Goal: Transaction & Acquisition: Purchase product/service

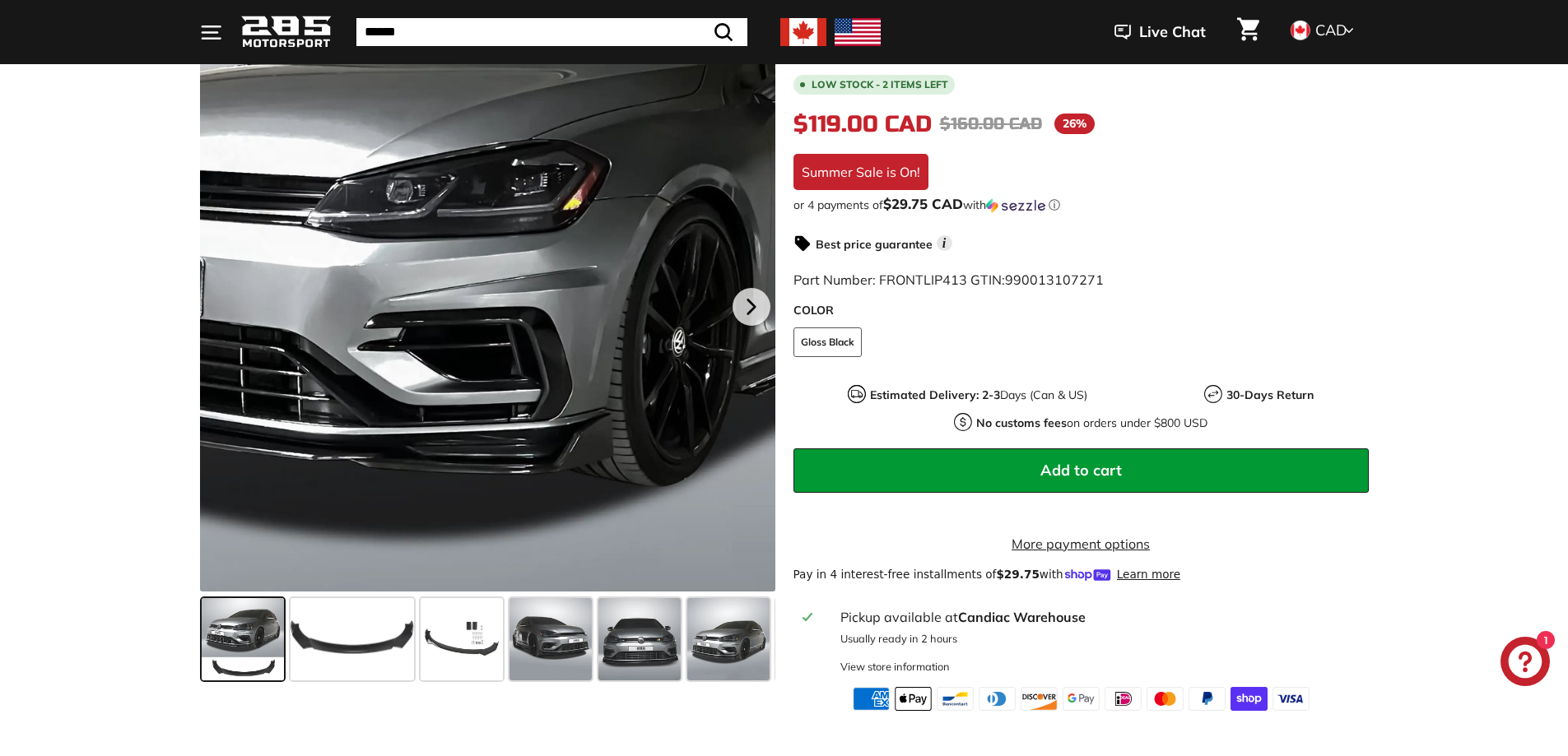
scroll to position [412, 0]
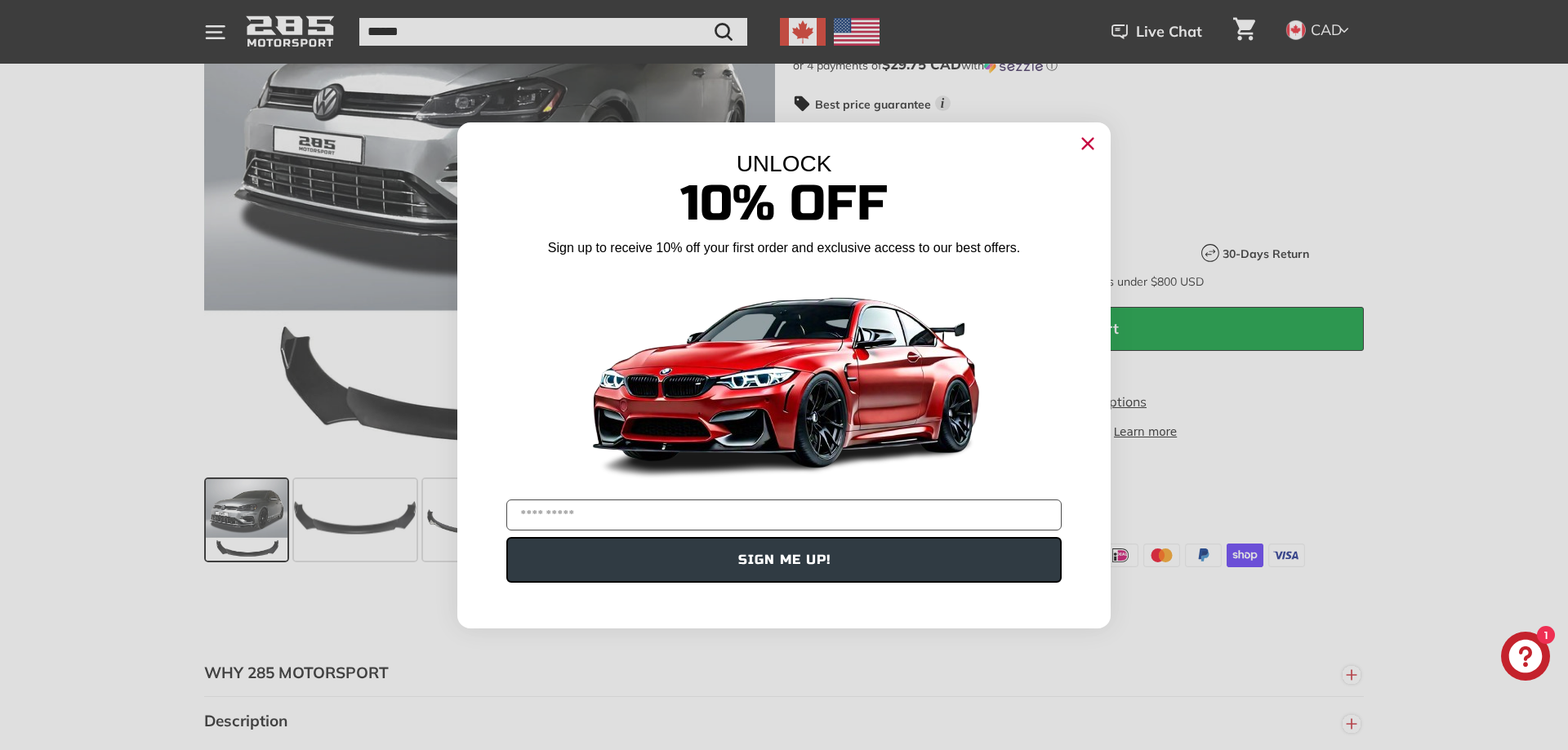
click at [1098, 146] on circle "Close dialog" at bounding box center [1088, 142] width 25 height 25
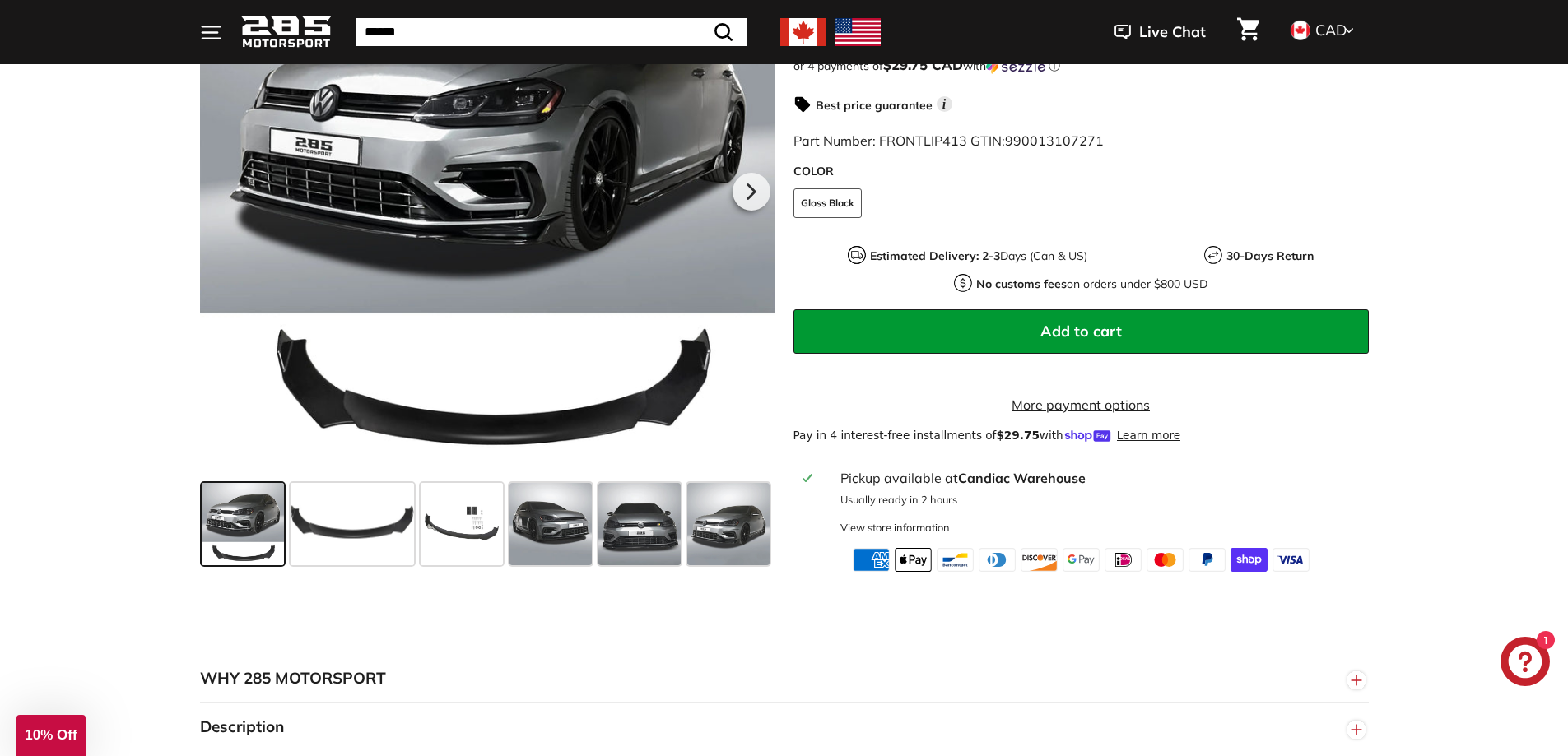
click at [206, 27] on icon "." at bounding box center [211, 27] width 18 height 0
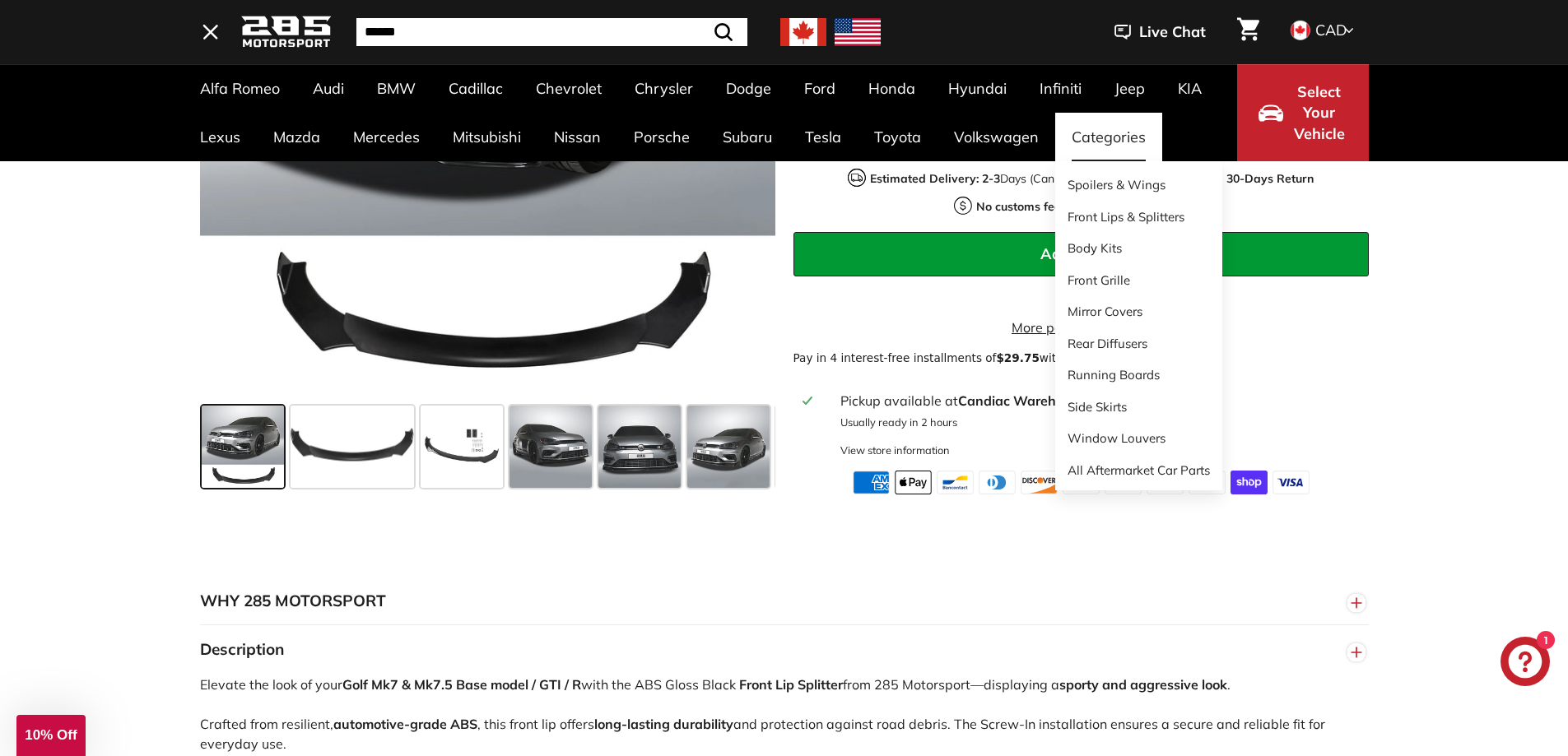
scroll to position [494, 0]
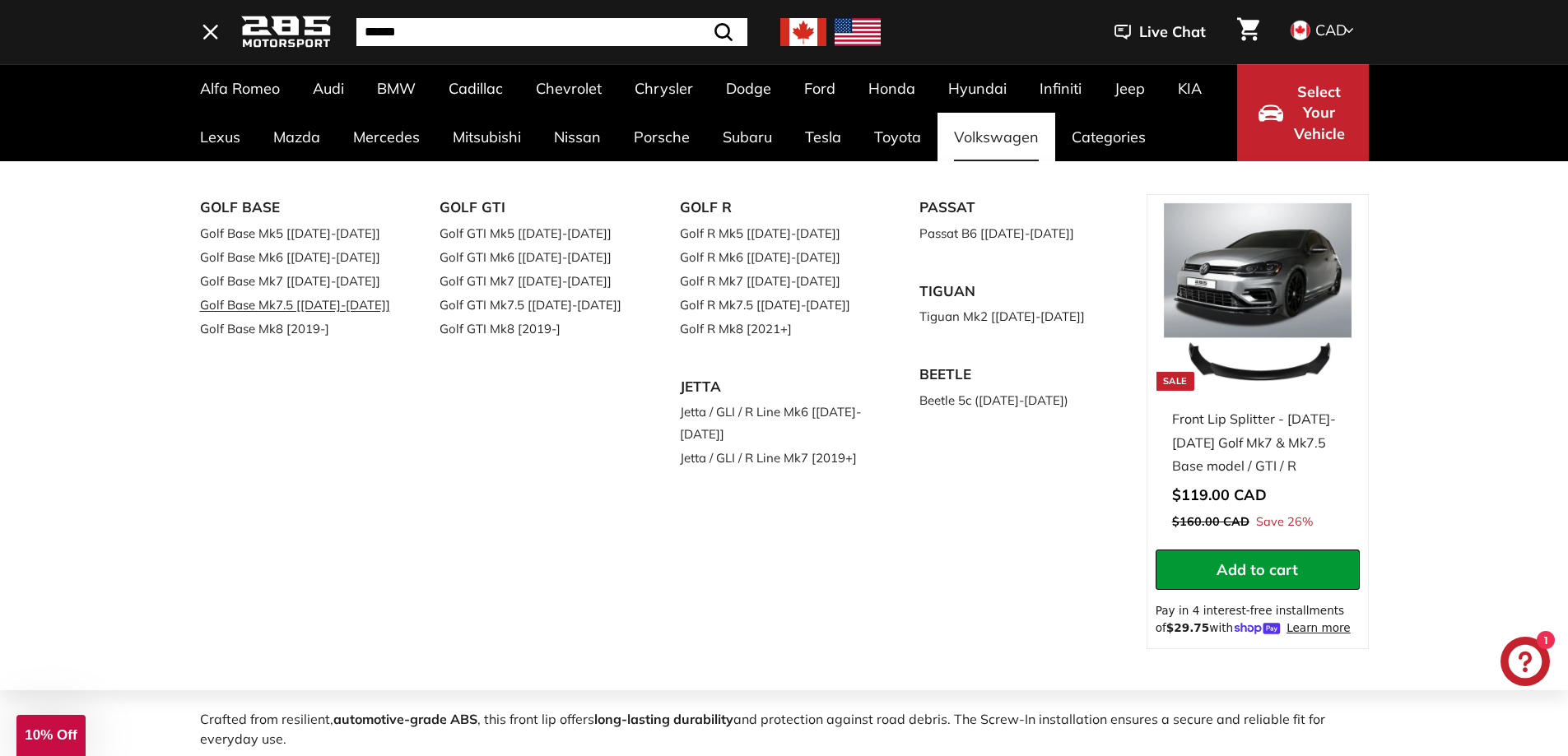
click at [351, 310] on link "Golf Base Mk7.5 [[DATE]-[DATE]]" at bounding box center [297, 305] width 194 height 24
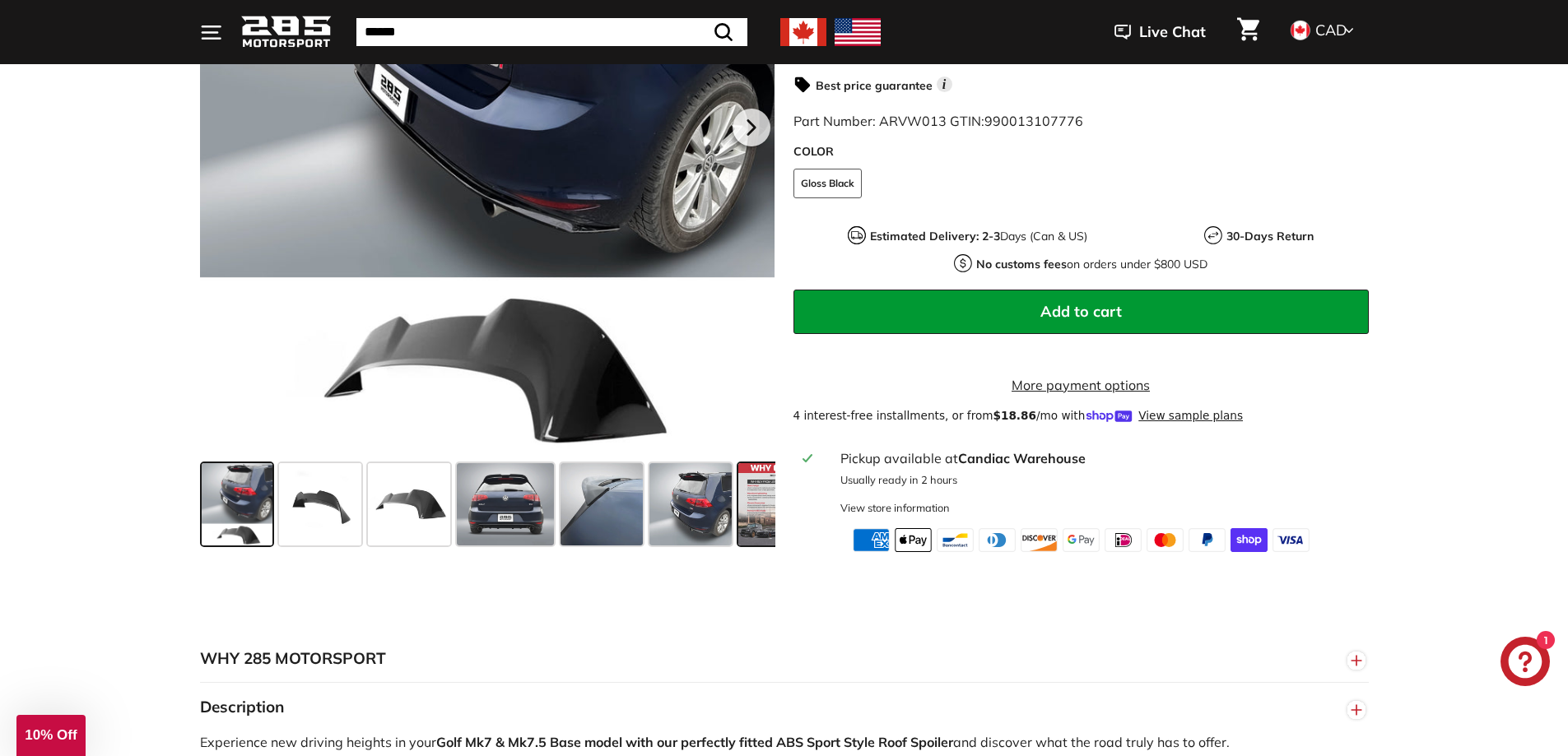
scroll to position [494, 0]
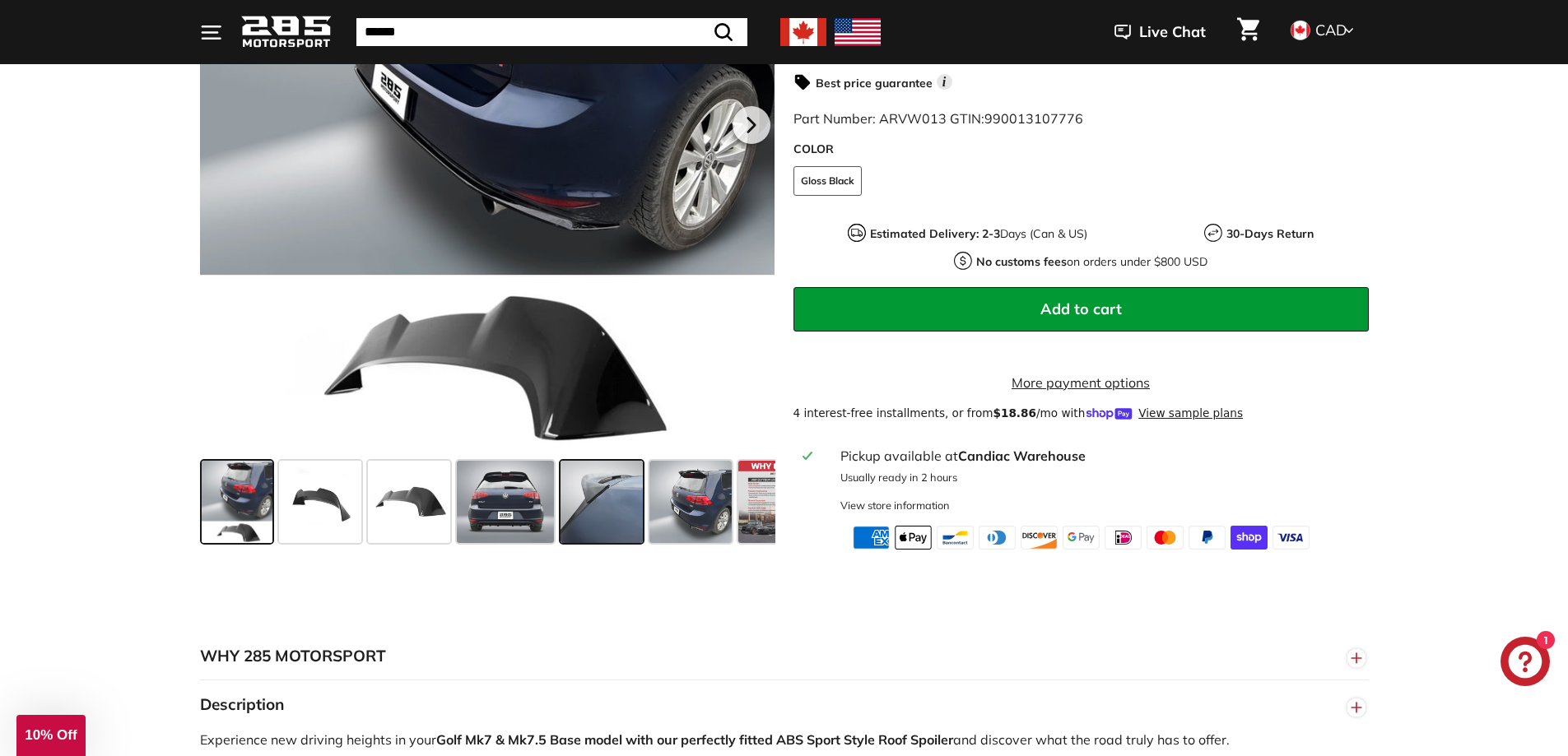
click at [623, 530] on span at bounding box center [602, 502] width 83 height 83
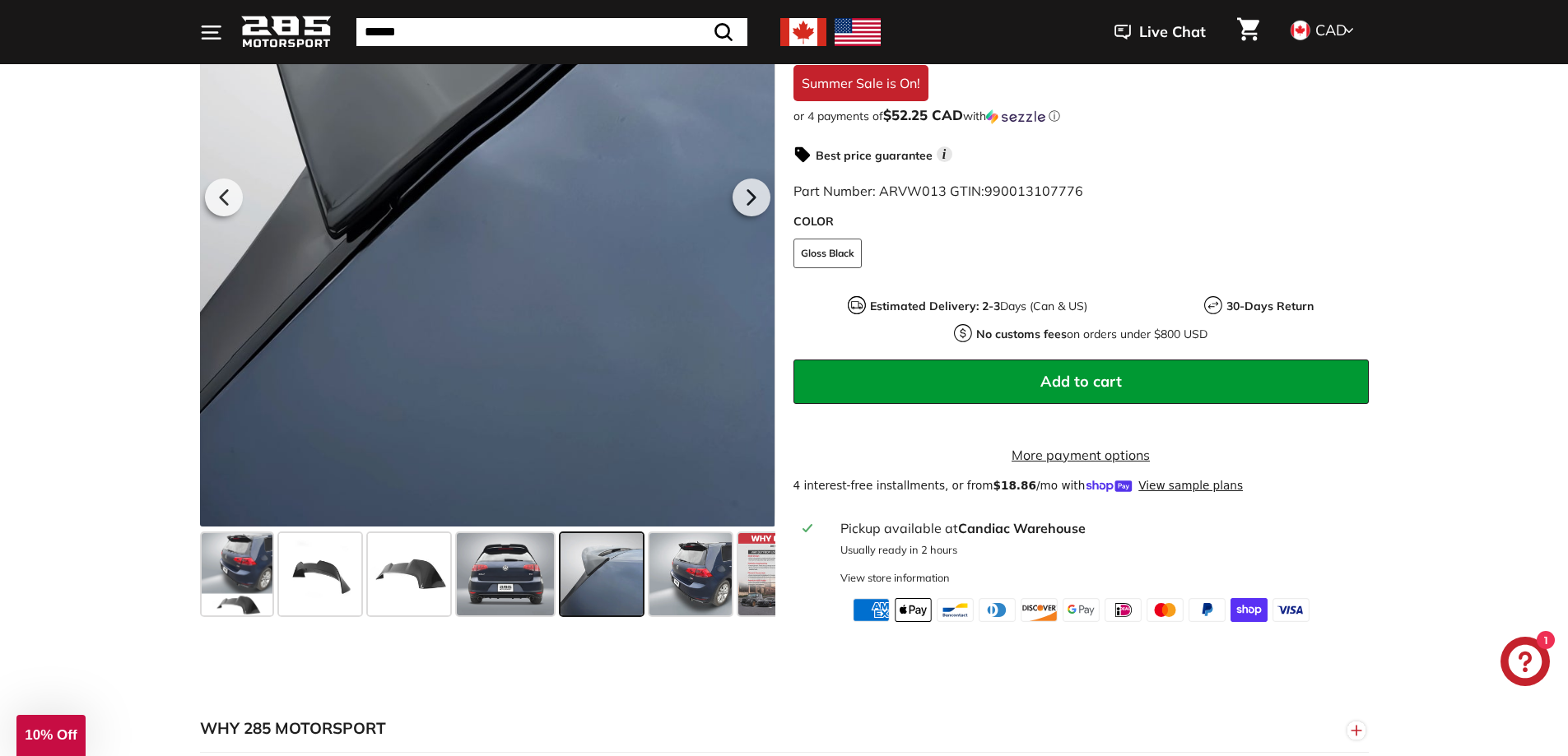
scroll to position [412, 0]
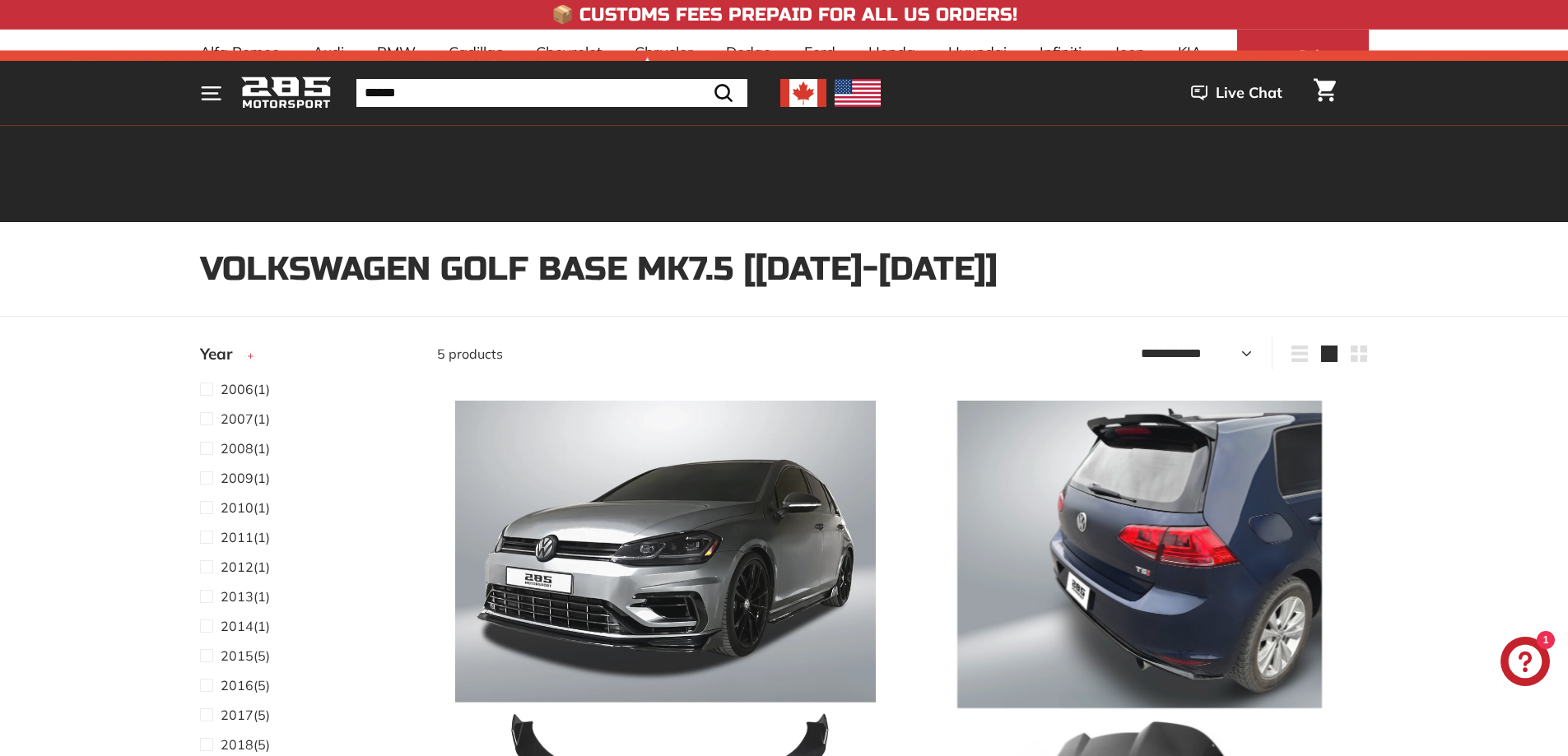
select select "**********"
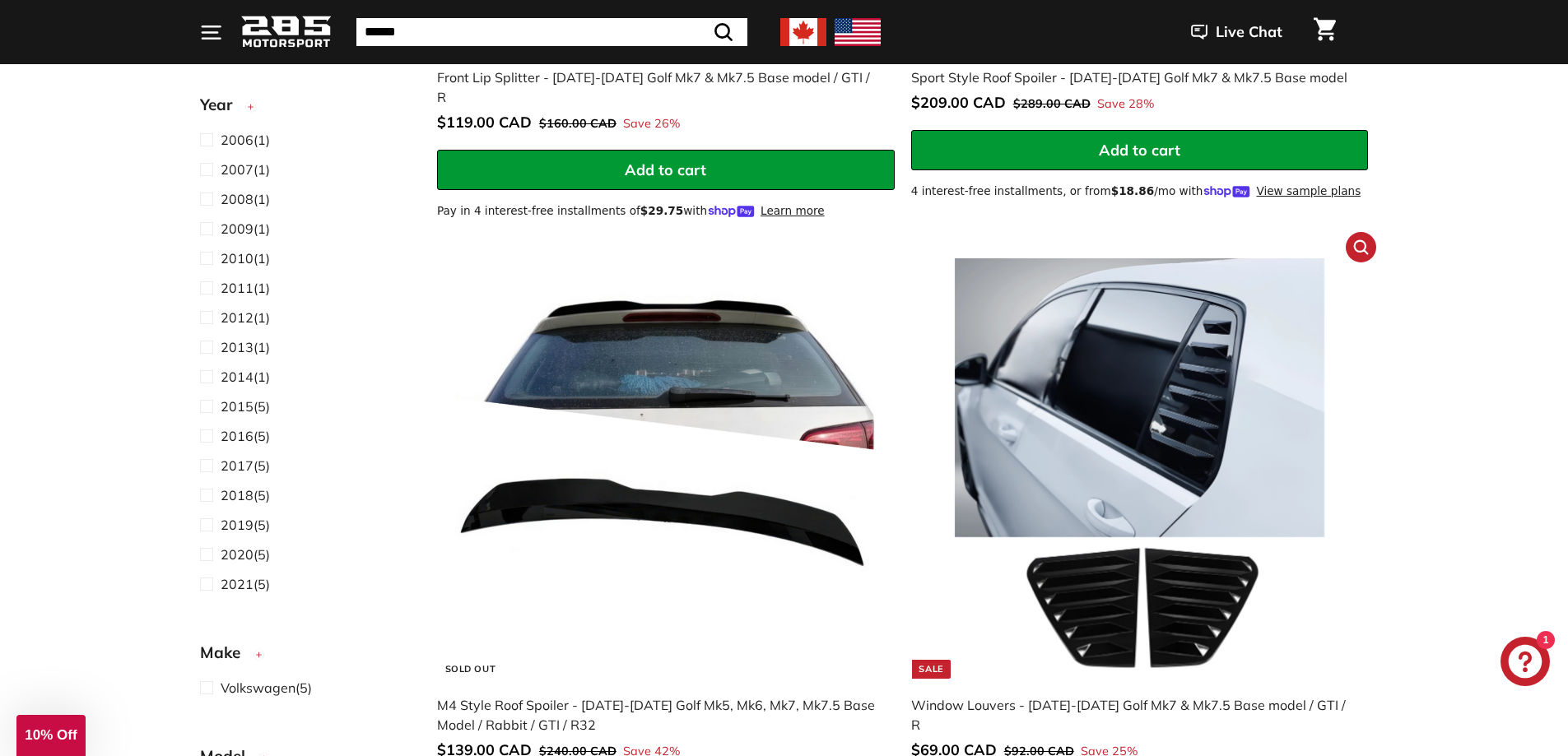
scroll to position [823, 0]
